Goal: Check status: Check status

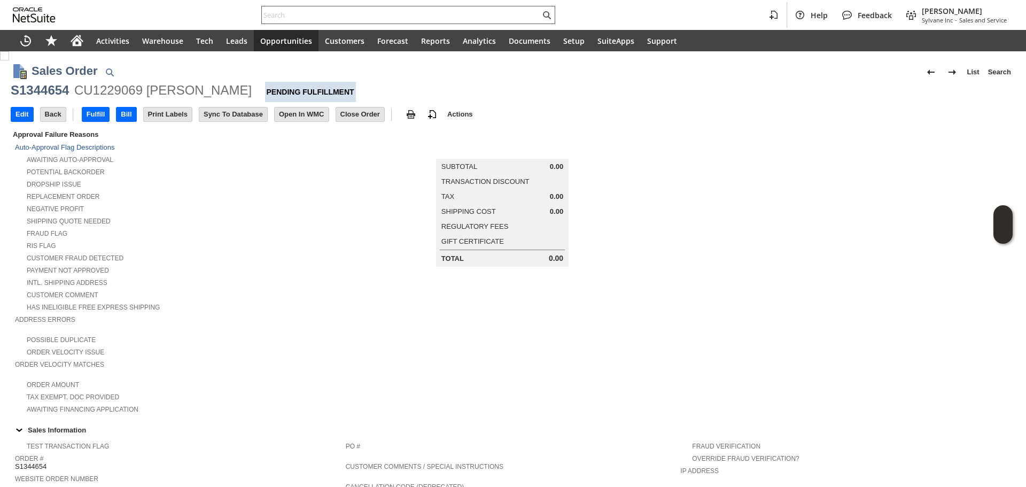
paste input "SY68A4B6CEDDDB6"
click at [330, 14] on input "text" at bounding box center [401, 15] width 278 height 13
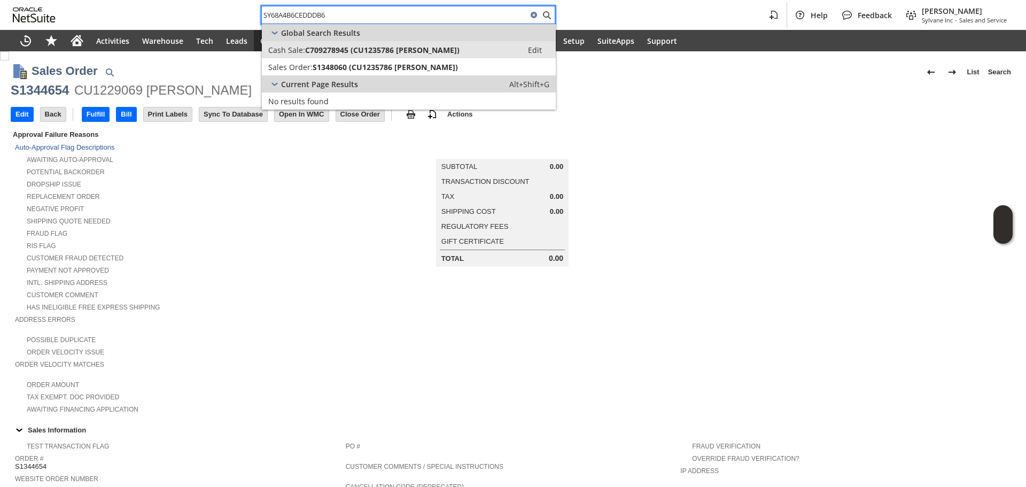
type input "SY68A4B6CEDDDB6"
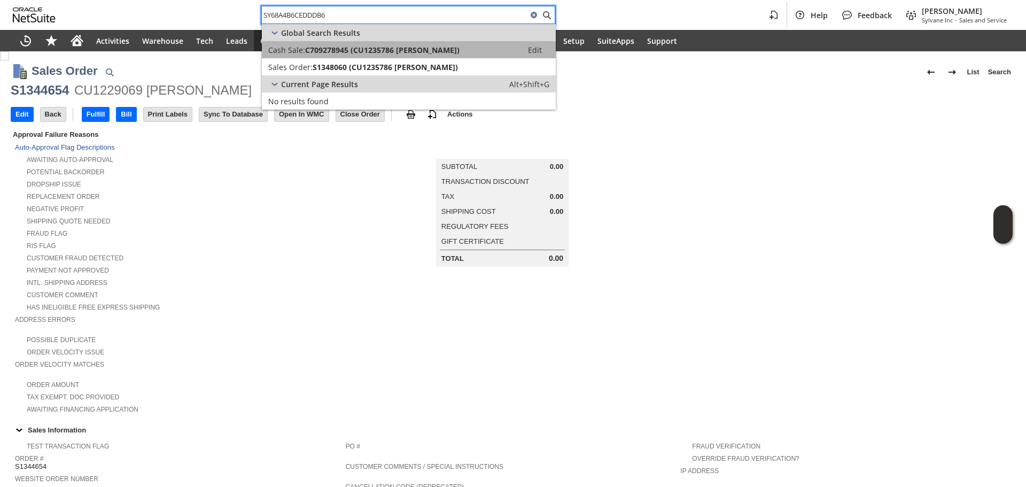
click at [336, 56] on link "Cash Sale: C709278945 (CU1235786 [PERSON_NAME]) Edit" at bounding box center [409, 49] width 294 height 17
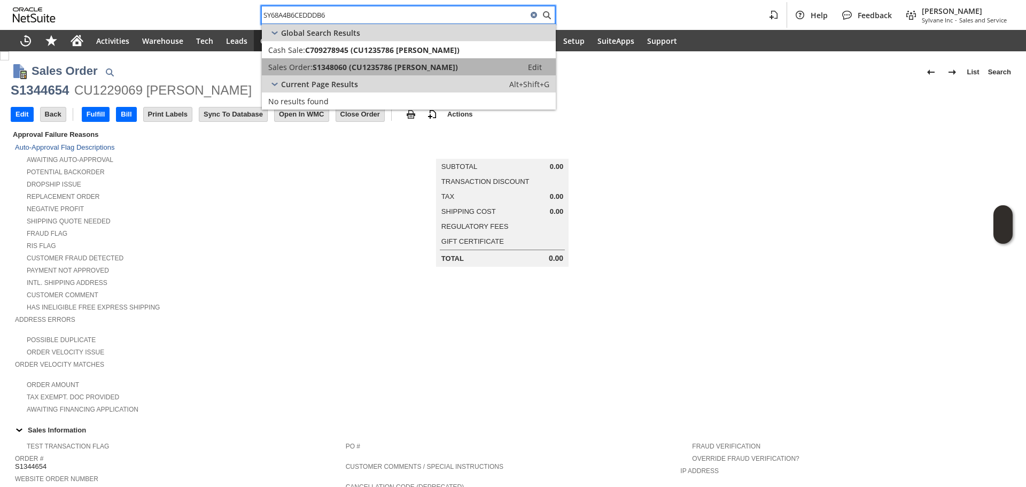
click at [336, 63] on span "S1348060 (CU1235786 [PERSON_NAME])" at bounding box center [385, 67] width 145 height 10
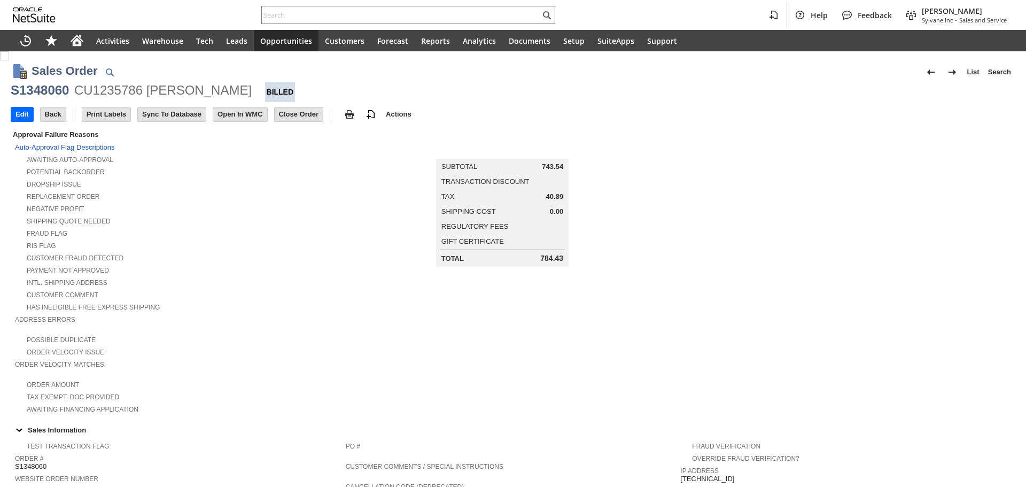
scroll to position [267, 0]
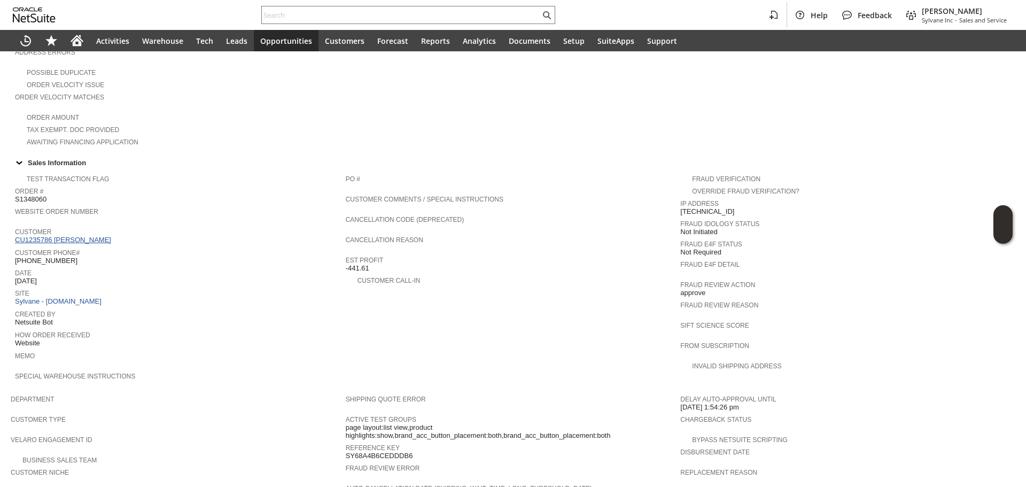
click at [95, 236] on link "CU1235786 Michael Lampshire" at bounding box center [64, 240] width 99 height 8
